Goal: Task Accomplishment & Management: Use online tool/utility

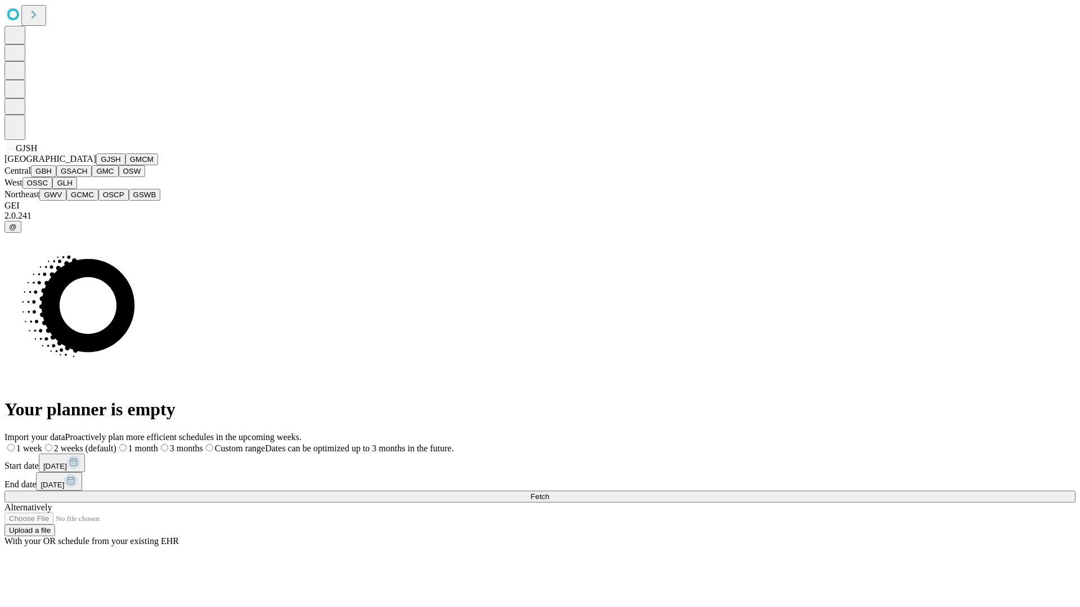
click at [96, 165] on button "GJSH" at bounding box center [110, 160] width 29 height 12
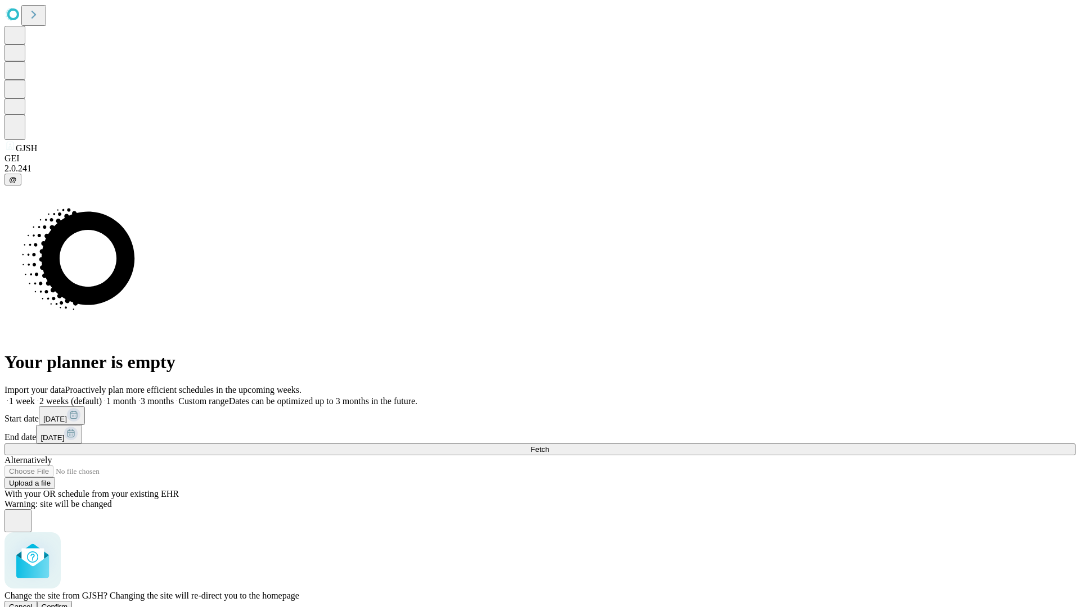
click at [68, 603] on span "Confirm" at bounding box center [55, 607] width 26 height 8
click at [102, 396] on label "2 weeks (default)" at bounding box center [68, 401] width 67 height 10
click at [549, 445] on span "Fetch" at bounding box center [539, 449] width 19 height 8
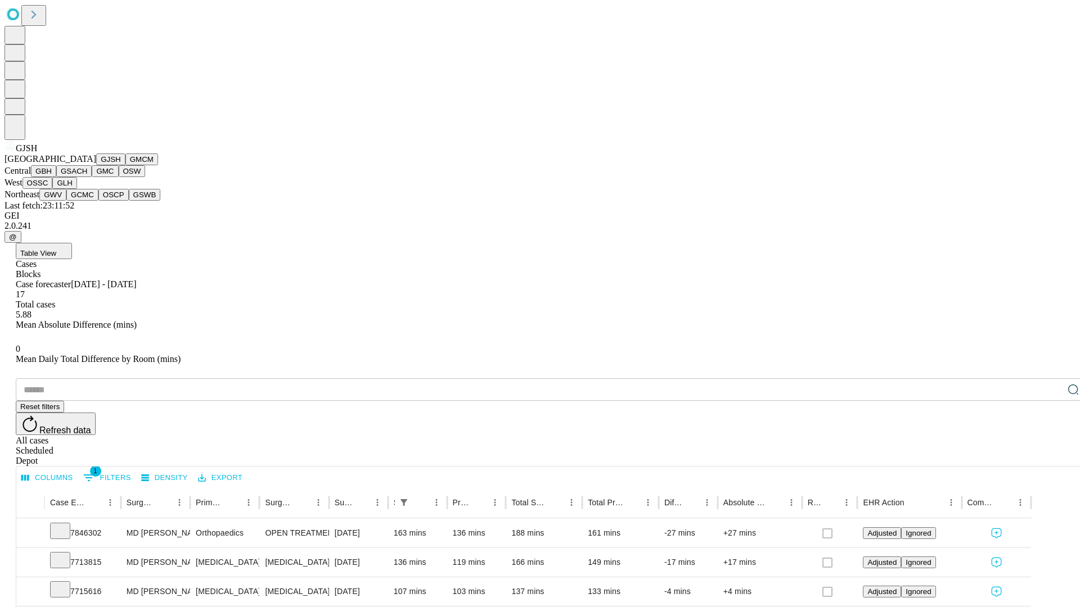
click at [125, 165] on button "GMCM" at bounding box center [141, 160] width 33 height 12
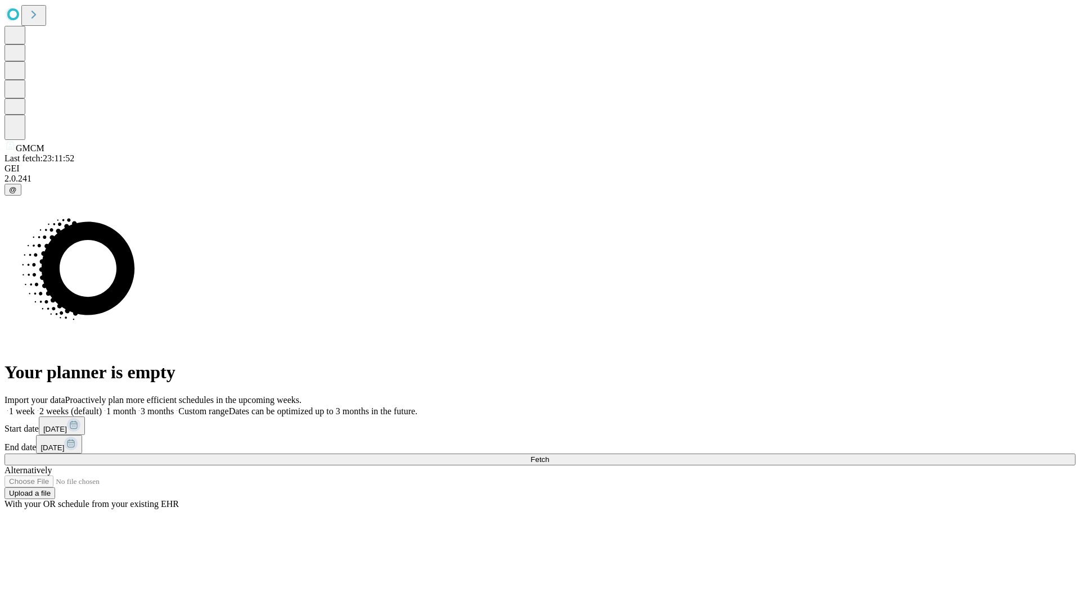
click at [102, 407] on label "2 weeks (default)" at bounding box center [68, 412] width 67 height 10
click at [549, 456] on span "Fetch" at bounding box center [539, 460] width 19 height 8
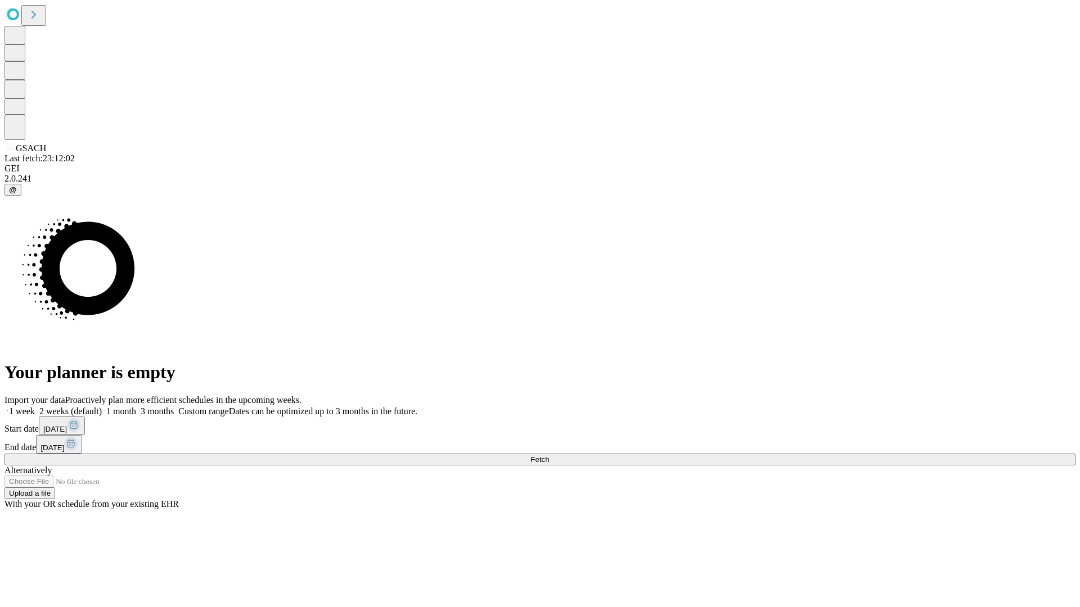
click at [102, 407] on label "2 weeks (default)" at bounding box center [68, 412] width 67 height 10
click at [549, 456] on span "Fetch" at bounding box center [539, 460] width 19 height 8
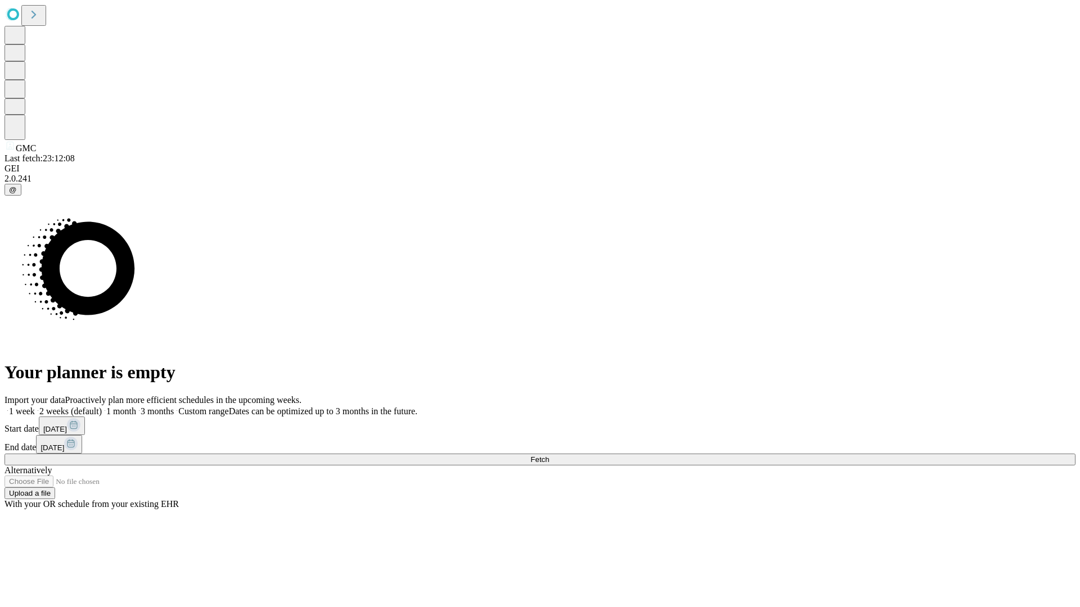
click at [549, 456] on span "Fetch" at bounding box center [539, 460] width 19 height 8
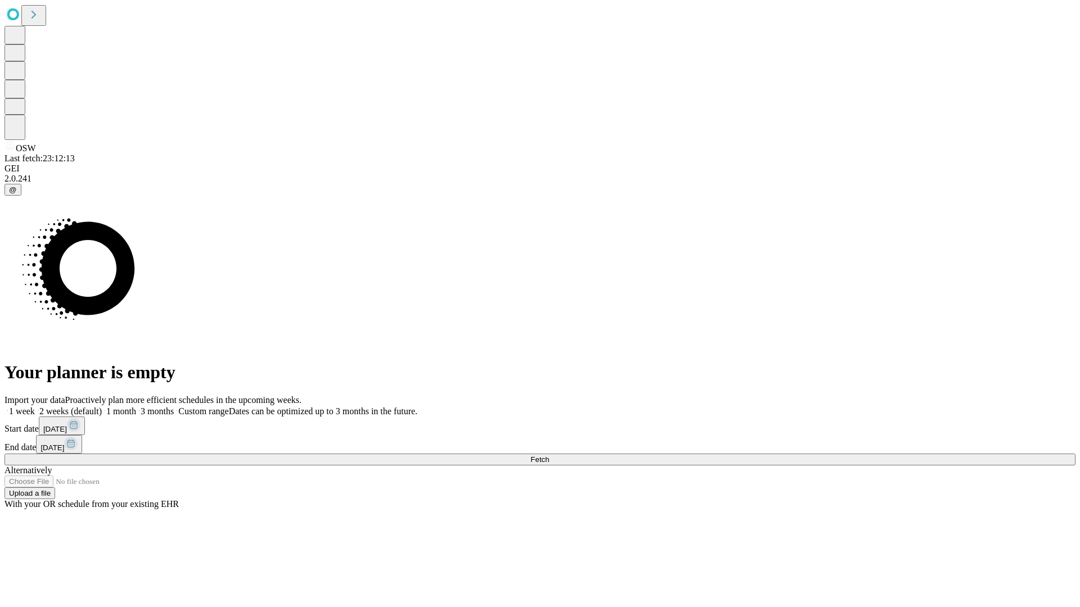
click at [549, 456] on span "Fetch" at bounding box center [539, 460] width 19 height 8
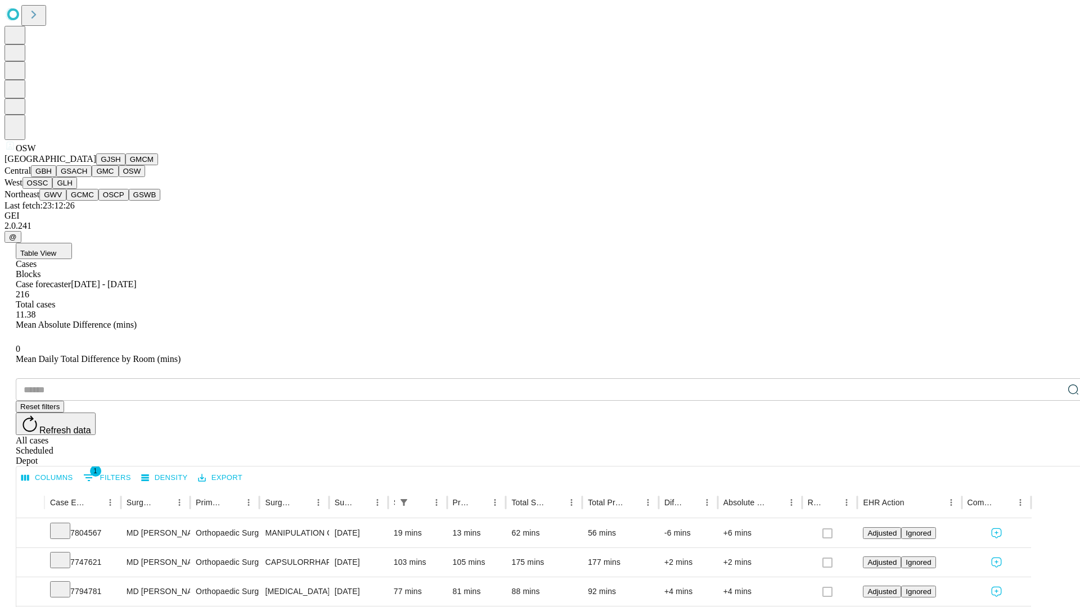
click at [53, 189] on button "OSSC" at bounding box center [37, 183] width 30 height 12
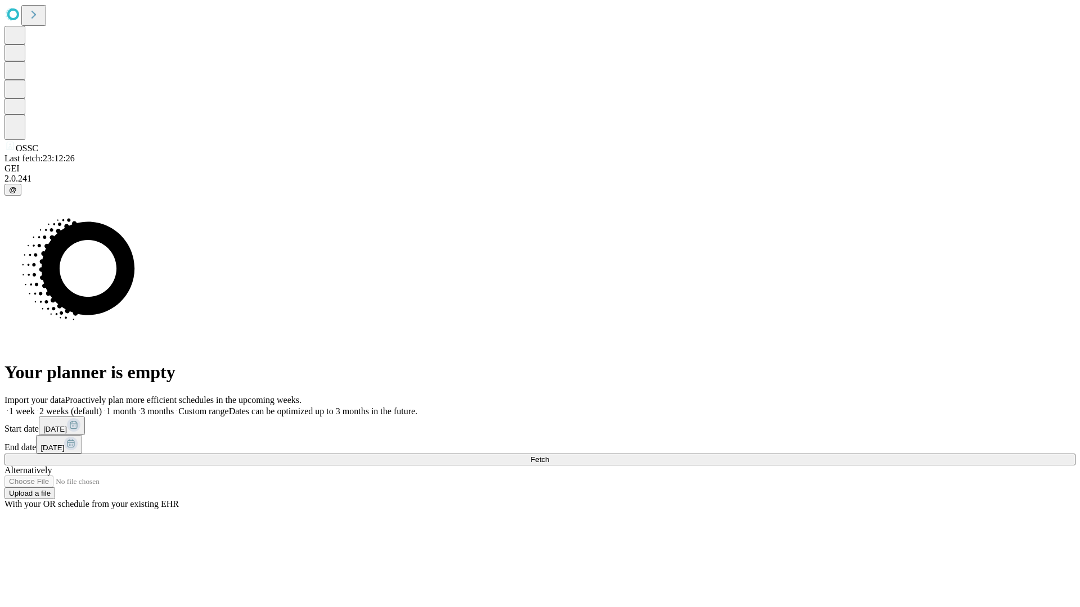
click at [102, 407] on label "2 weeks (default)" at bounding box center [68, 412] width 67 height 10
click at [549, 456] on span "Fetch" at bounding box center [539, 460] width 19 height 8
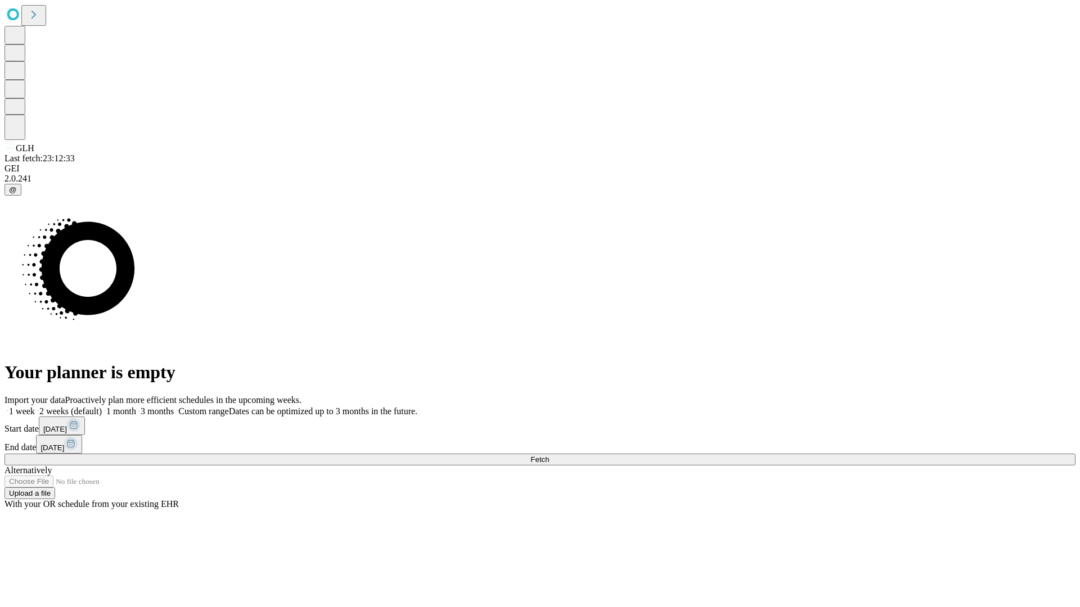
click at [102, 407] on label "2 weeks (default)" at bounding box center [68, 412] width 67 height 10
click at [549, 456] on span "Fetch" at bounding box center [539, 460] width 19 height 8
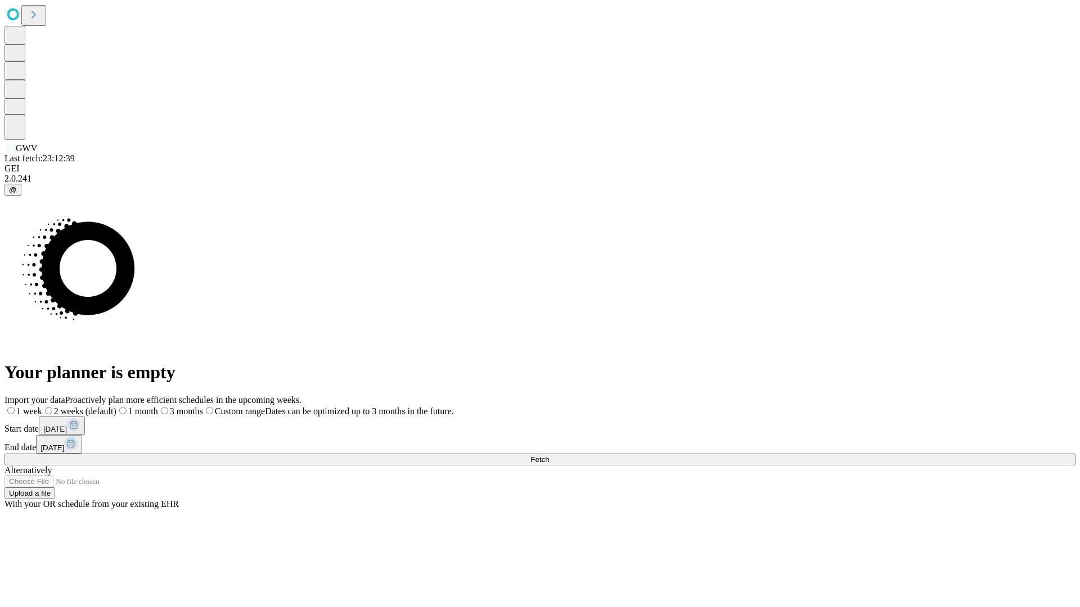
click at [116, 407] on label "2 weeks (default)" at bounding box center [79, 412] width 74 height 10
click at [549, 456] on span "Fetch" at bounding box center [539, 460] width 19 height 8
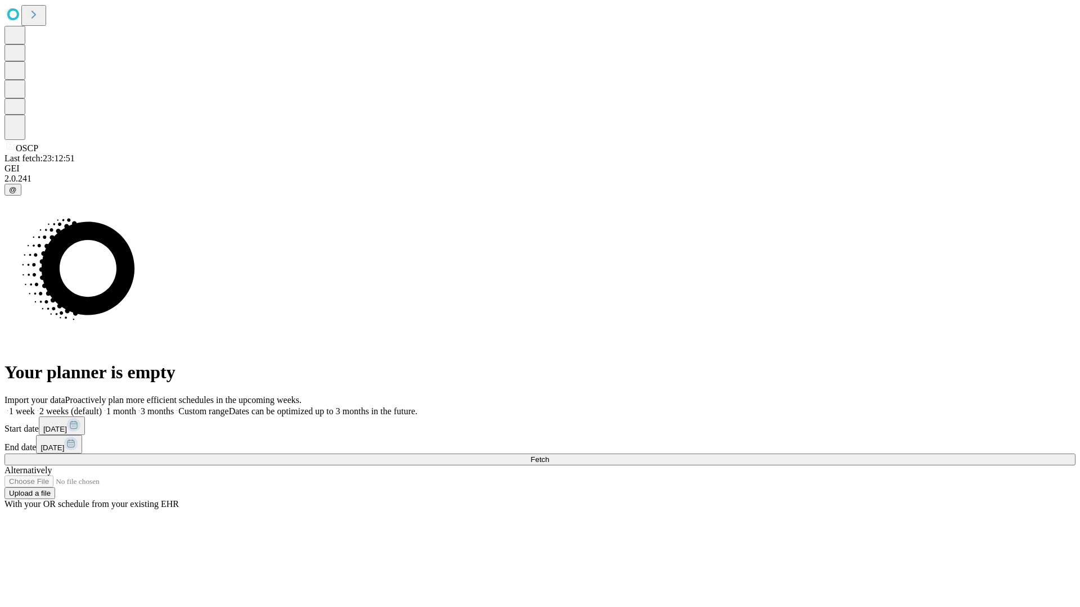
click at [102, 407] on label "2 weeks (default)" at bounding box center [68, 412] width 67 height 10
click at [549, 456] on span "Fetch" at bounding box center [539, 460] width 19 height 8
